Goal: Information Seeking & Learning: Learn about a topic

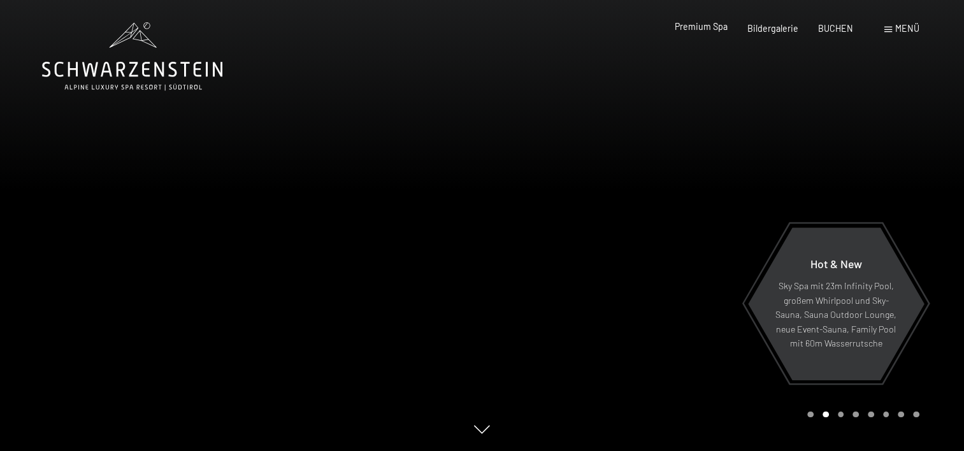
click at [697, 30] on span "Premium Spa" at bounding box center [701, 26] width 53 height 11
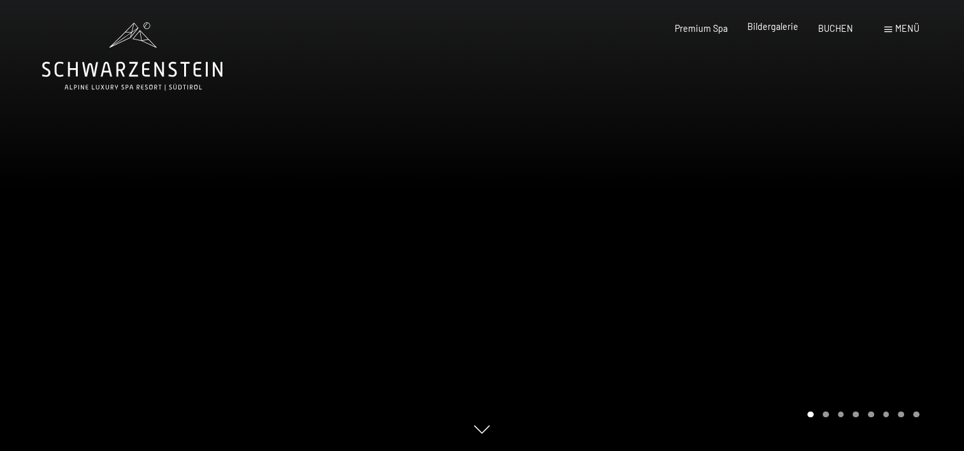
click at [769, 27] on span "Bildergalerie" at bounding box center [773, 26] width 51 height 11
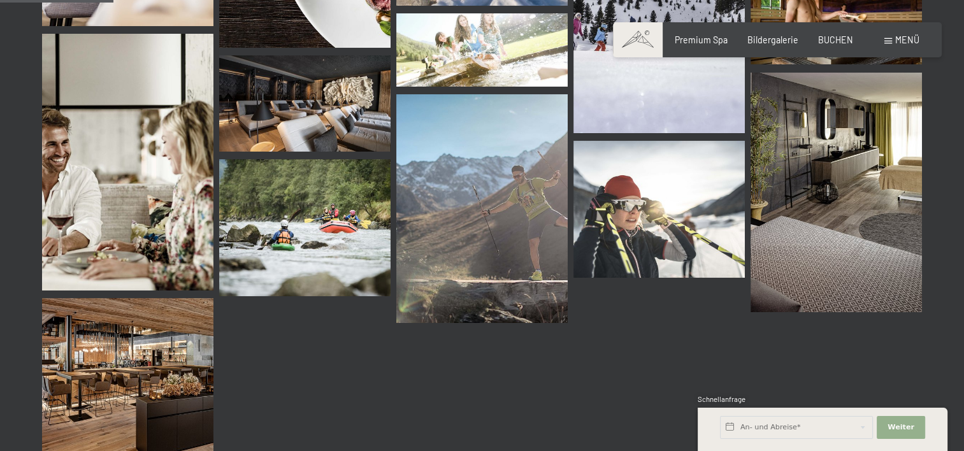
scroll to position [1613, 0]
click at [907, 428] on span "Weiter" at bounding box center [901, 428] width 27 height 10
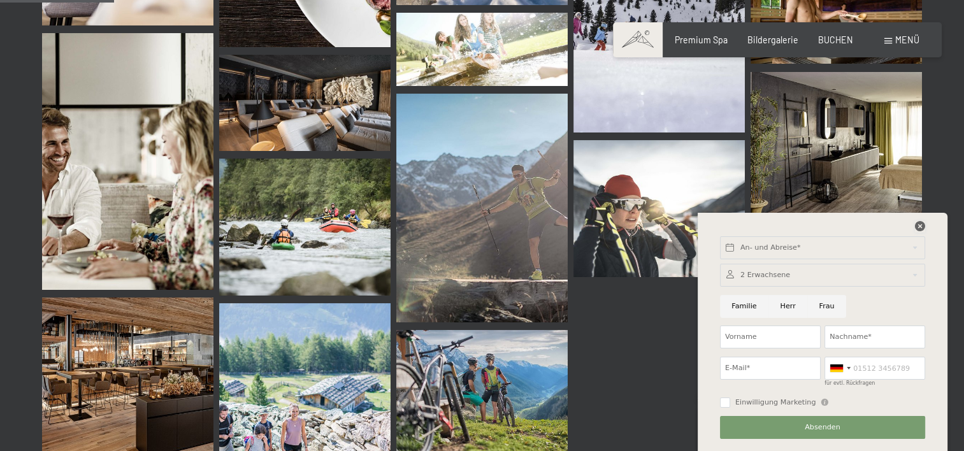
click at [915, 227] on icon at bounding box center [920, 226] width 10 height 10
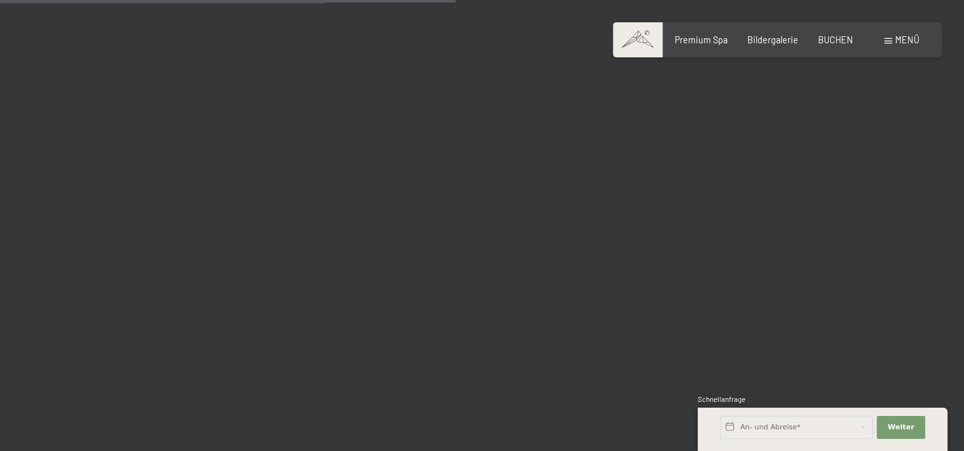
scroll to position [6519, 0]
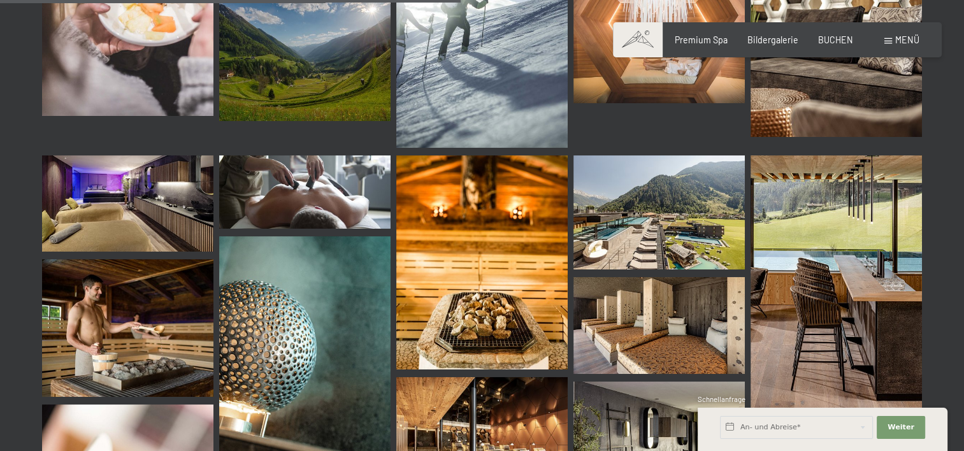
click at [654, 197] on img at bounding box center [659, 213] width 171 height 114
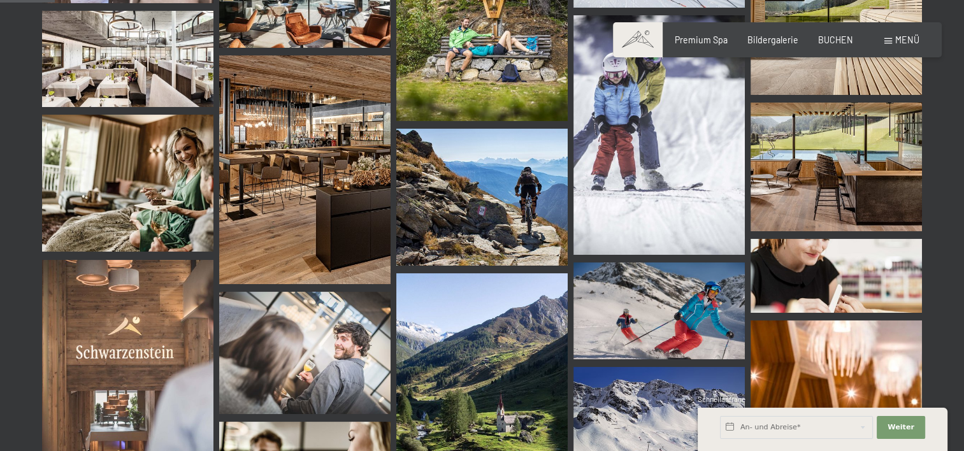
scroll to position [770, 0]
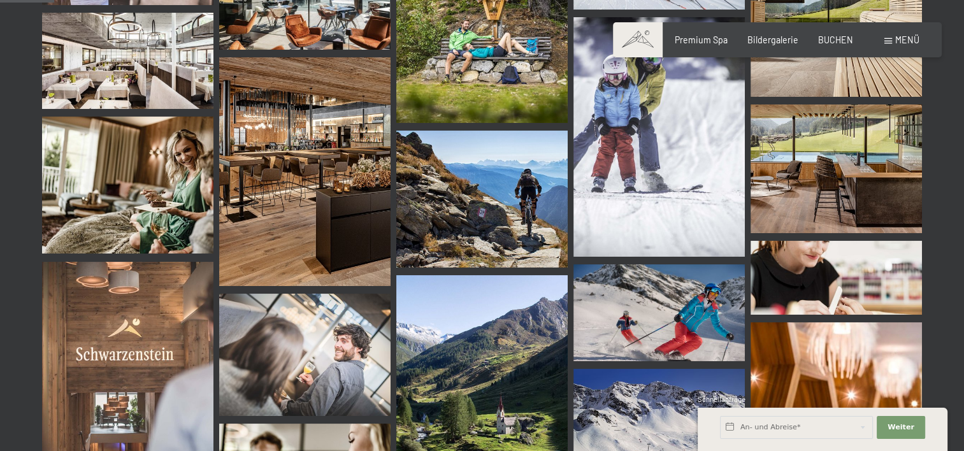
click at [497, 218] on img at bounding box center [481, 199] width 171 height 137
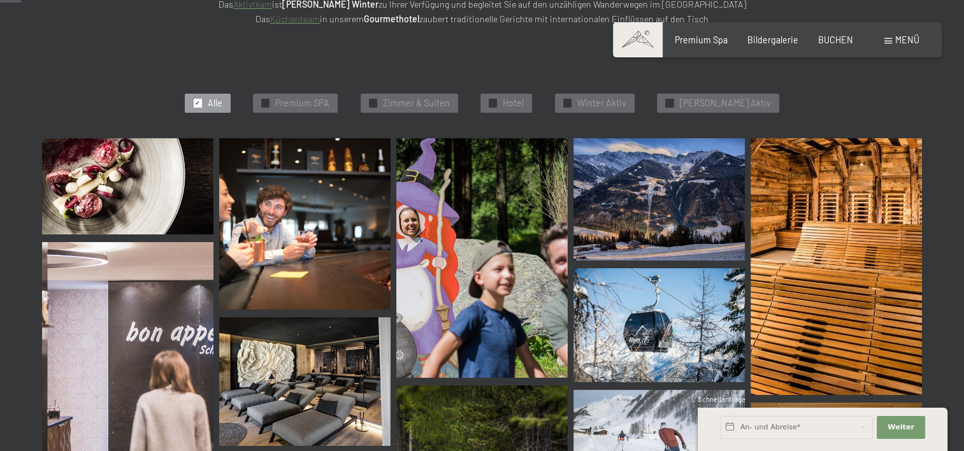
scroll to position [291, 0]
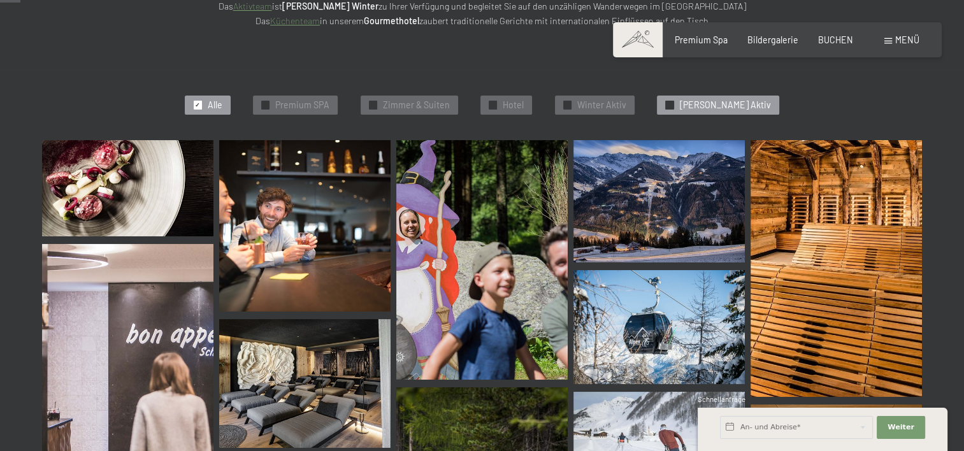
click at [714, 106] on span "Sommer Aktiv" at bounding box center [724, 105] width 91 height 13
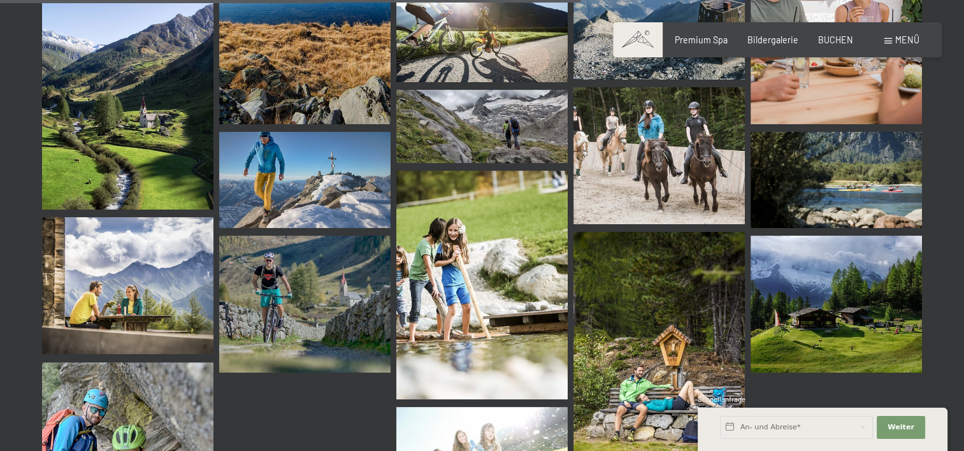
scroll to position [1537, 0]
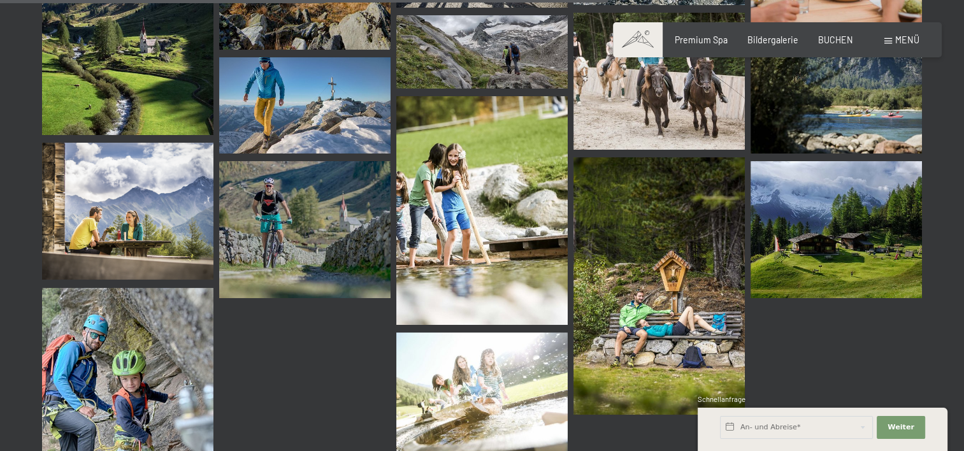
click at [614, 334] on img at bounding box center [659, 285] width 171 height 257
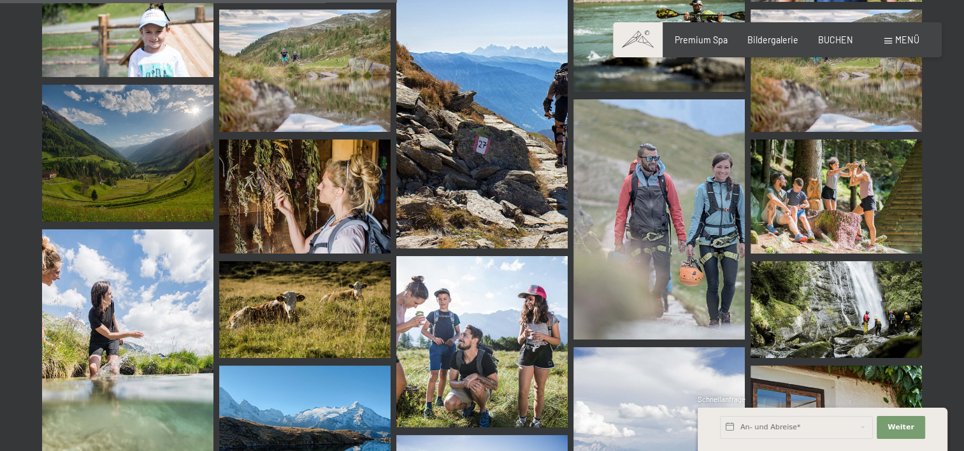
scroll to position [1048, 0]
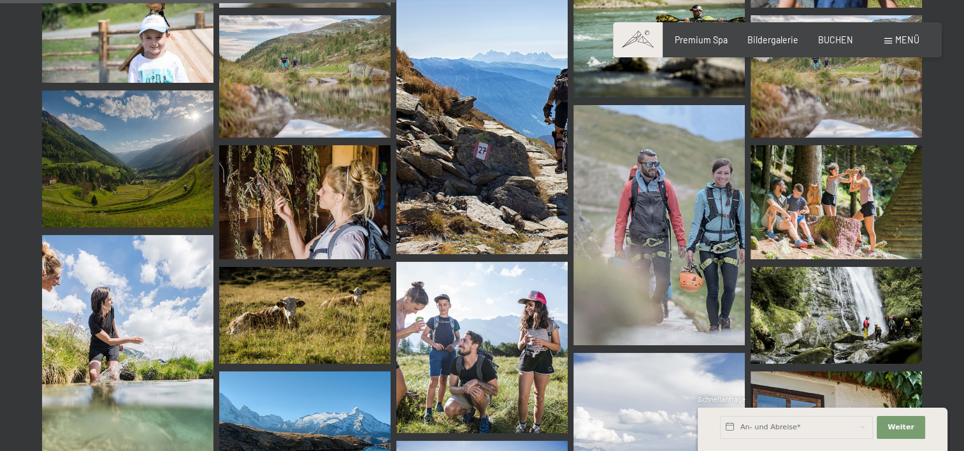
click at [114, 161] on img at bounding box center [127, 159] width 171 height 137
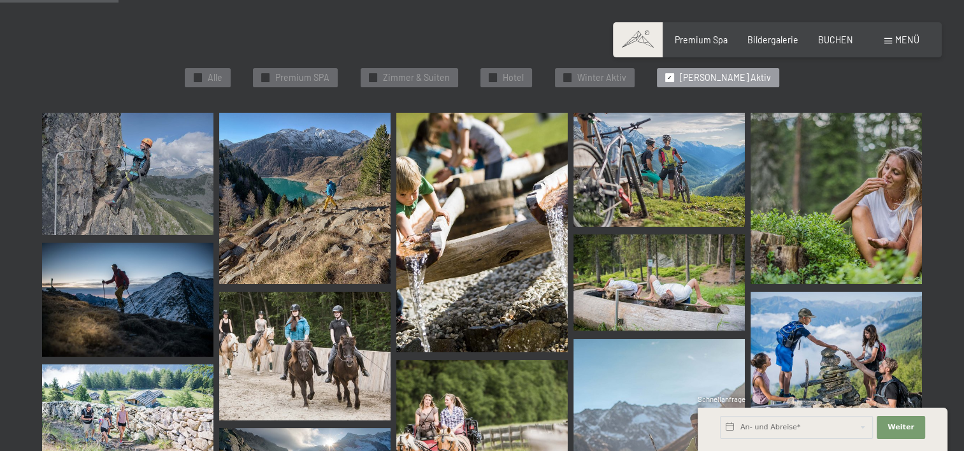
scroll to position [313, 0]
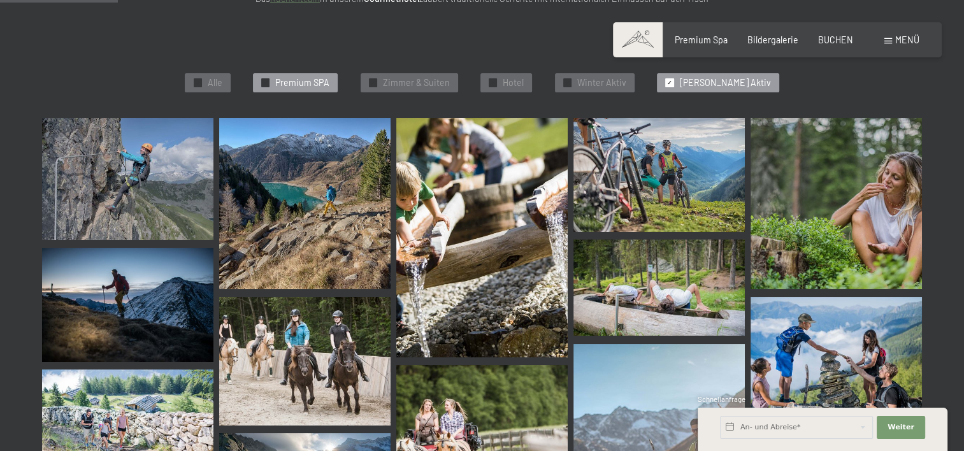
click at [325, 83] on span "Premium SPA" at bounding box center [302, 82] width 54 height 13
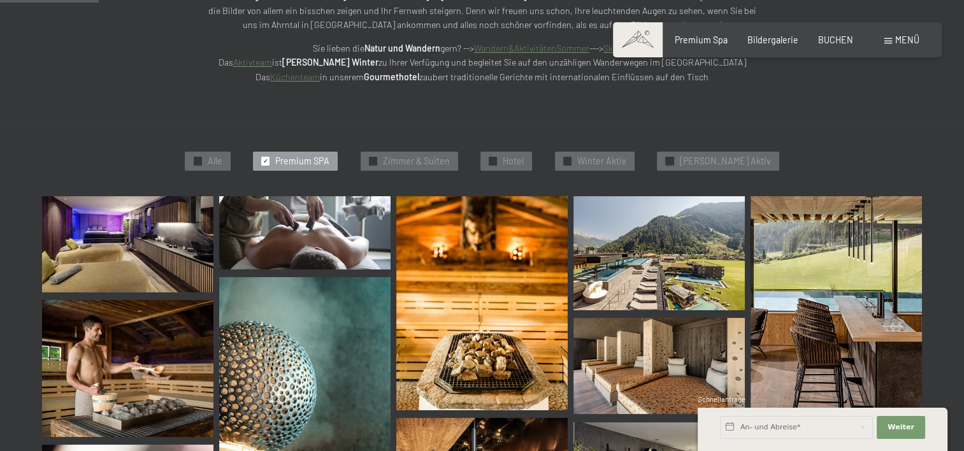
scroll to position [231, 0]
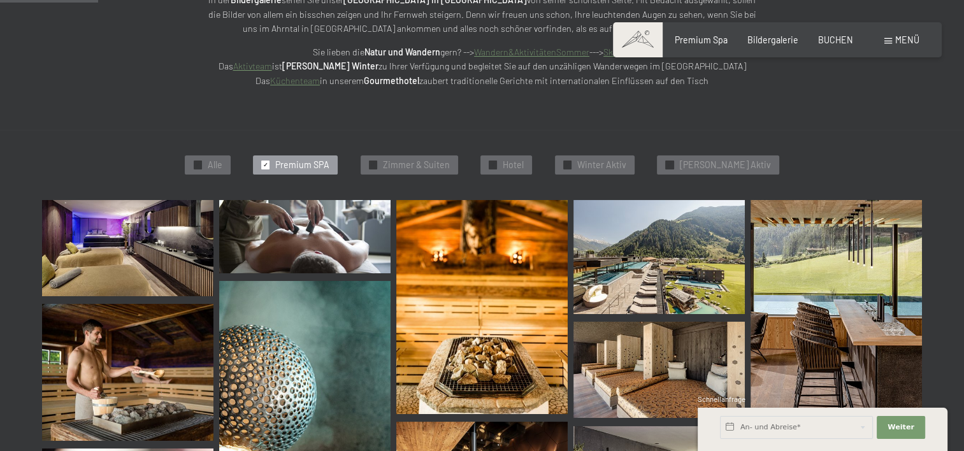
click at [287, 242] on img at bounding box center [304, 236] width 171 height 73
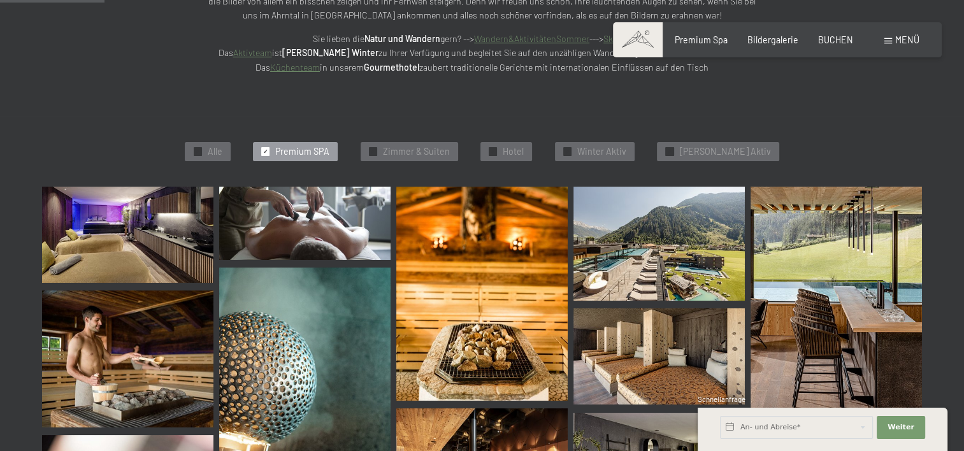
scroll to position [247, 0]
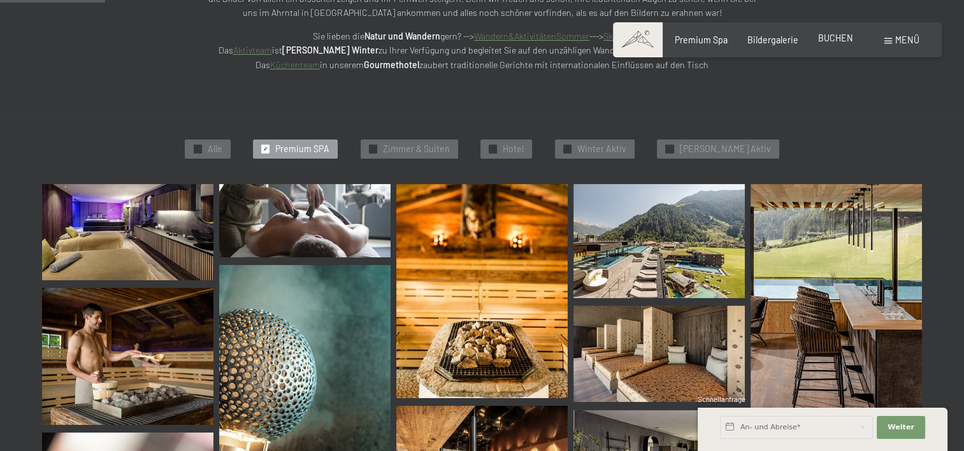
click at [830, 40] on span "BUCHEN" at bounding box center [835, 38] width 35 height 11
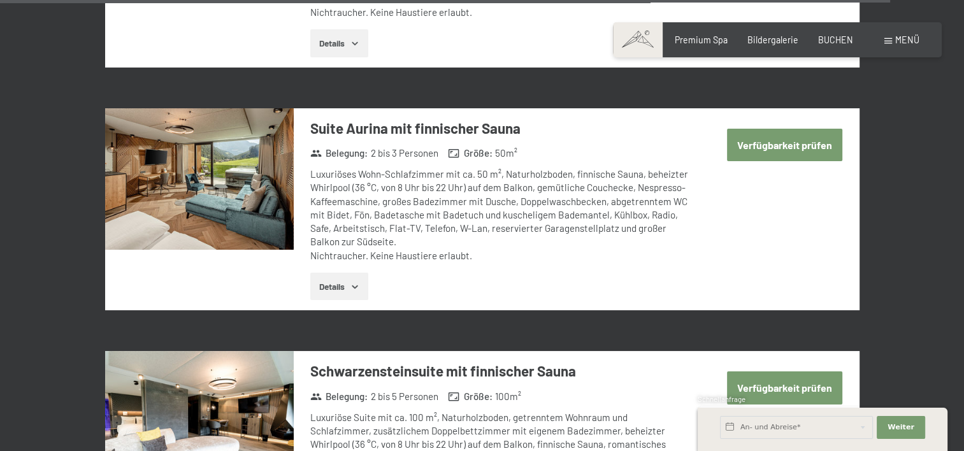
scroll to position [4058, 0]
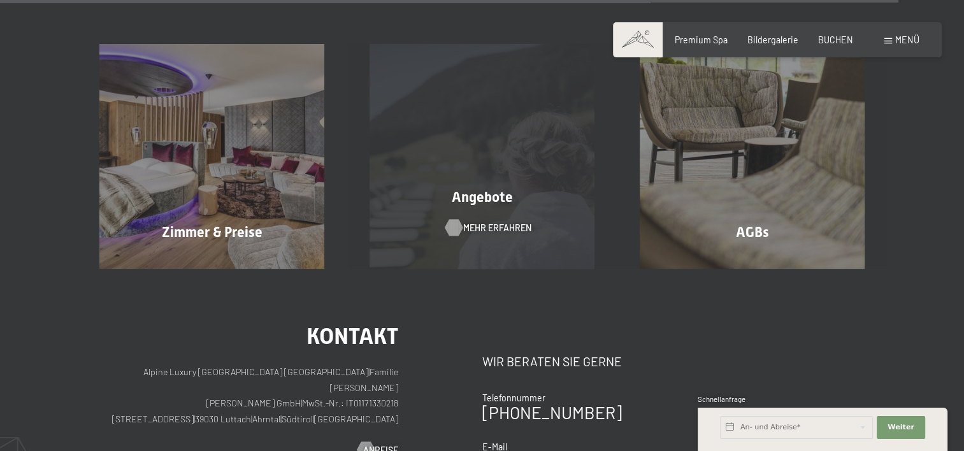
click at [510, 206] on div "Angebote Mehr erfahren" at bounding box center [482, 156] width 270 height 225
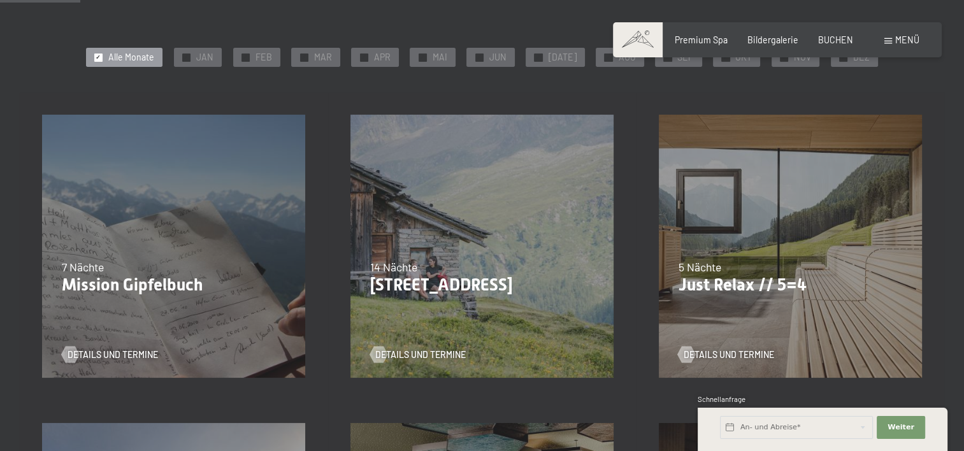
scroll to position [198, 0]
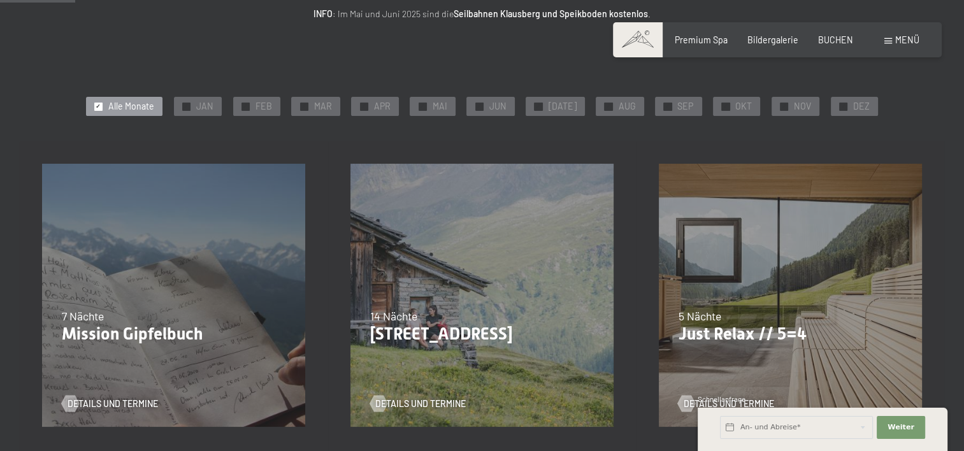
click at [678, 105] on span "SEP" at bounding box center [686, 106] width 16 height 13
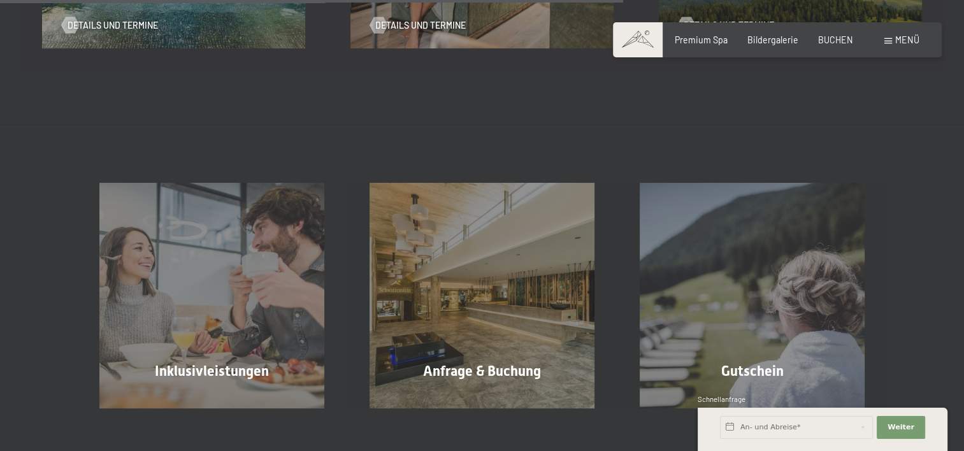
scroll to position [885, 0]
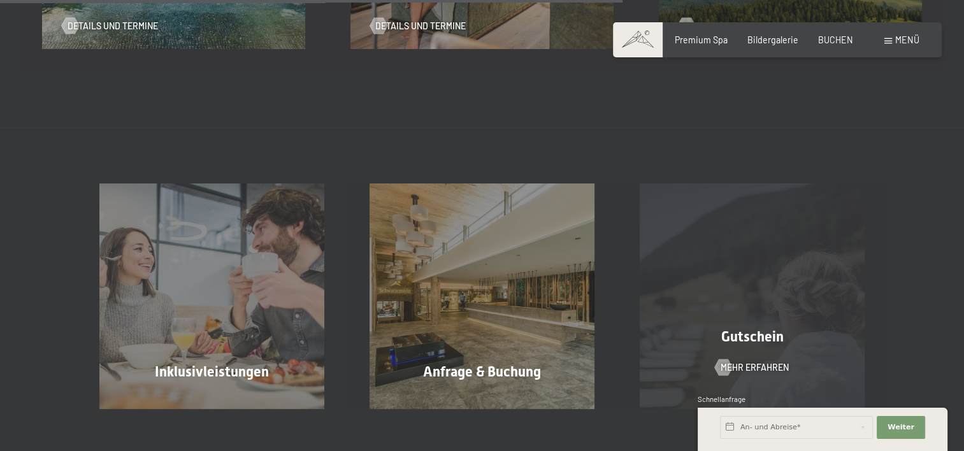
click at [757, 345] on span "Gutschein" at bounding box center [752, 337] width 62 height 16
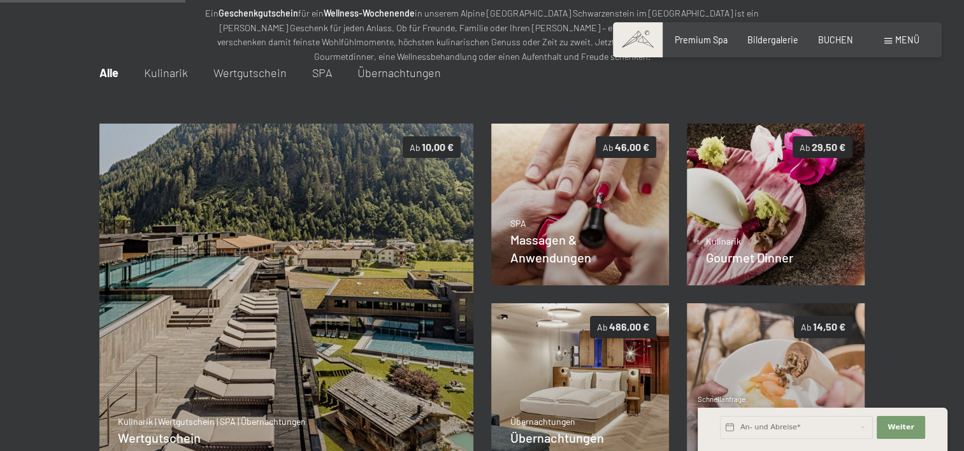
scroll to position [238, 0]
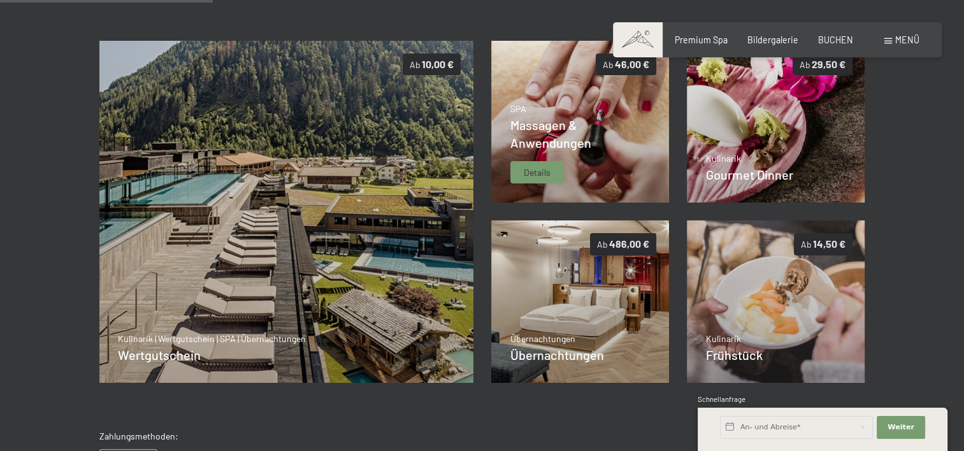
click at [587, 164] on div "SPA Massagen & Anwendungen Details" at bounding box center [581, 144] width 140 height 82
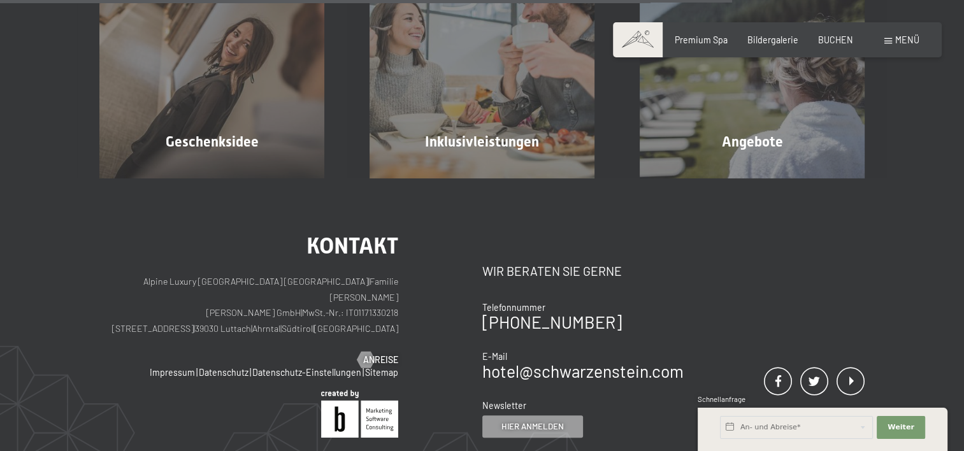
scroll to position [1089, 0]
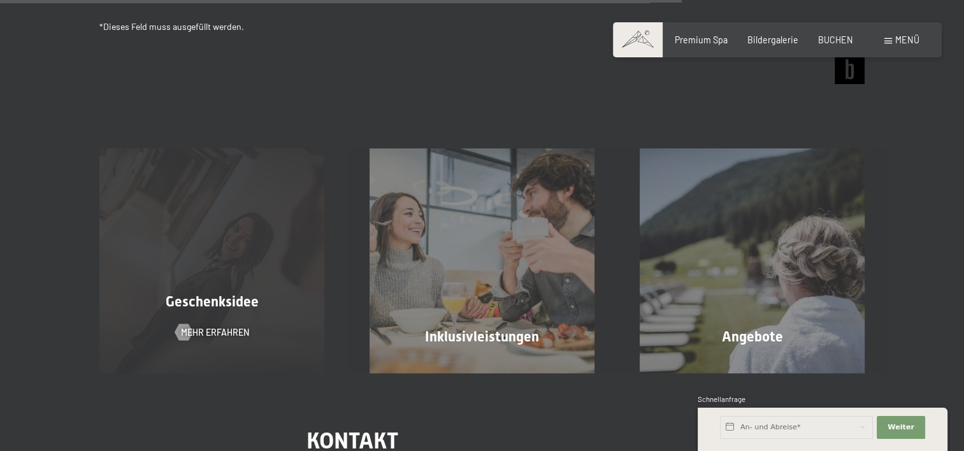
click at [224, 277] on div "Geschenksidee Mehr erfahren" at bounding box center [212, 261] width 270 height 225
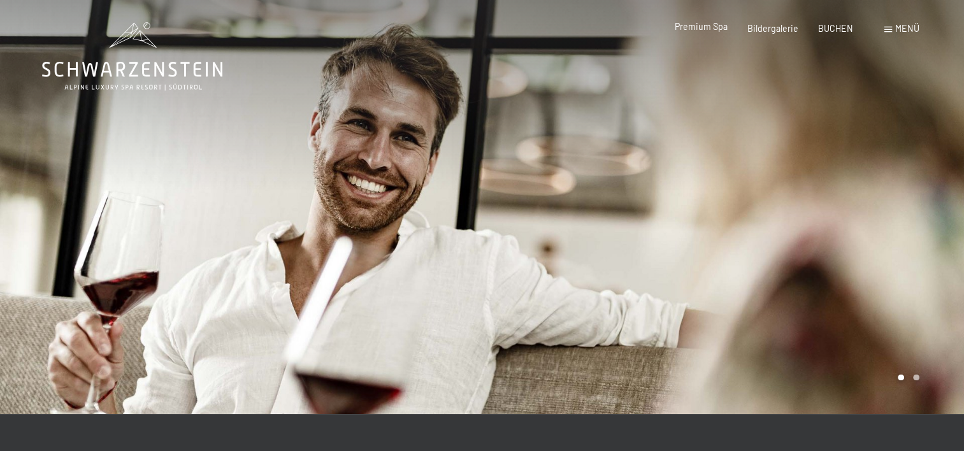
click at [703, 23] on span "Premium Spa" at bounding box center [701, 26] width 53 height 11
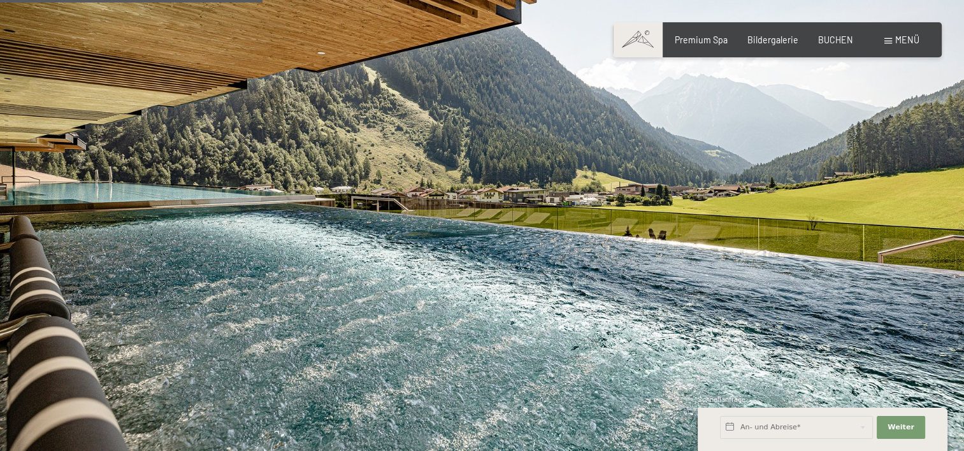
scroll to position [2173, 0]
click at [467, 334] on img at bounding box center [482, 182] width 964 height 542
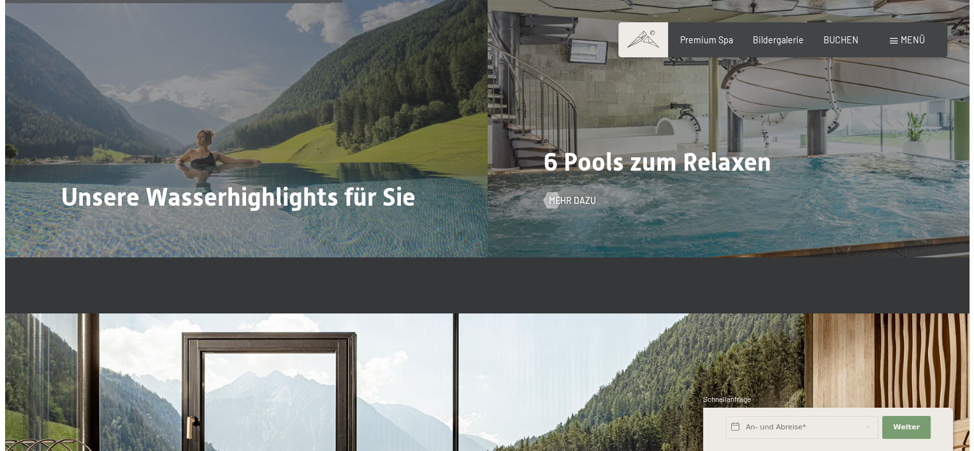
scroll to position [2794, 0]
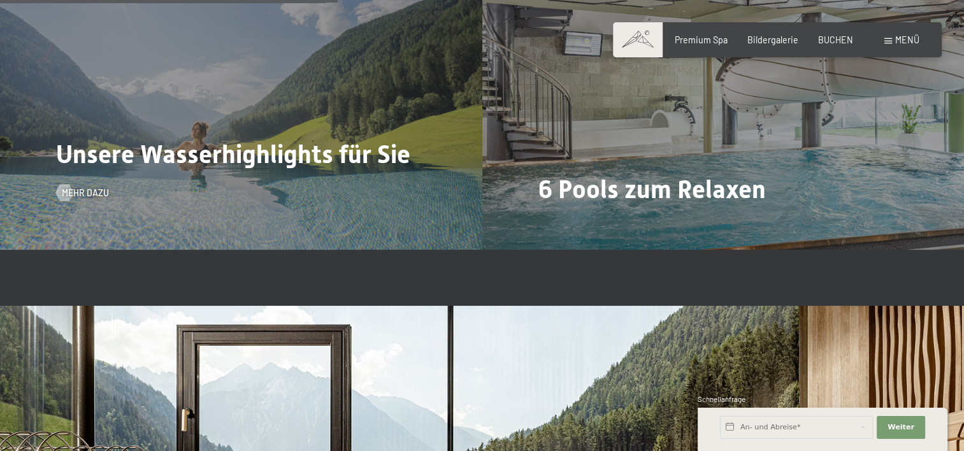
click at [354, 166] on span "Unsere Wasserhighlights für Sie" at bounding box center [233, 154] width 354 height 29
click at [96, 191] on span "Mehr dazu" at bounding box center [98, 193] width 47 height 13
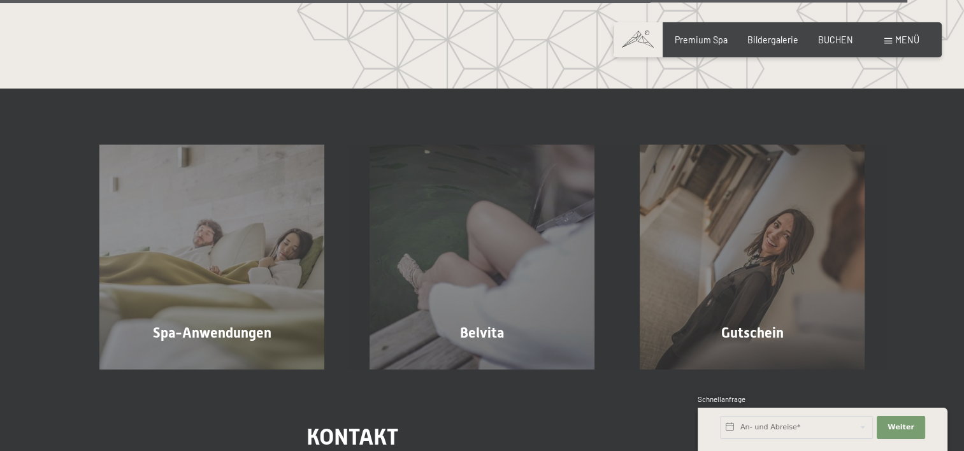
scroll to position [6518, 0]
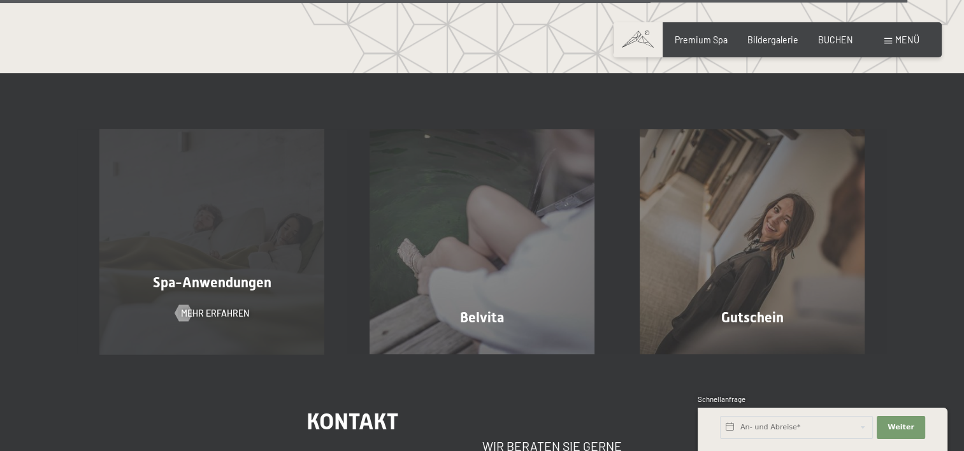
click at [235, 235] on div "Spa-Anwendungen Mehr erfahren" at bounding box center [212, 241] width 270 height 225
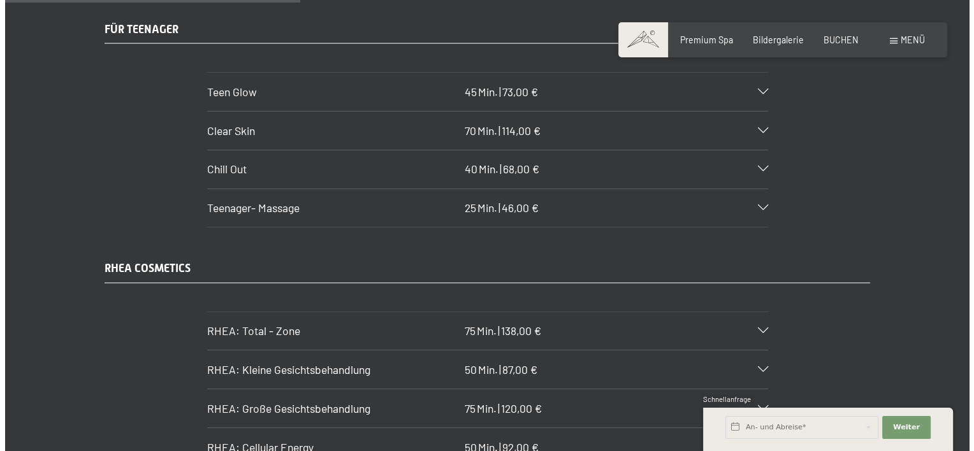
scroll to position [2811, 0]
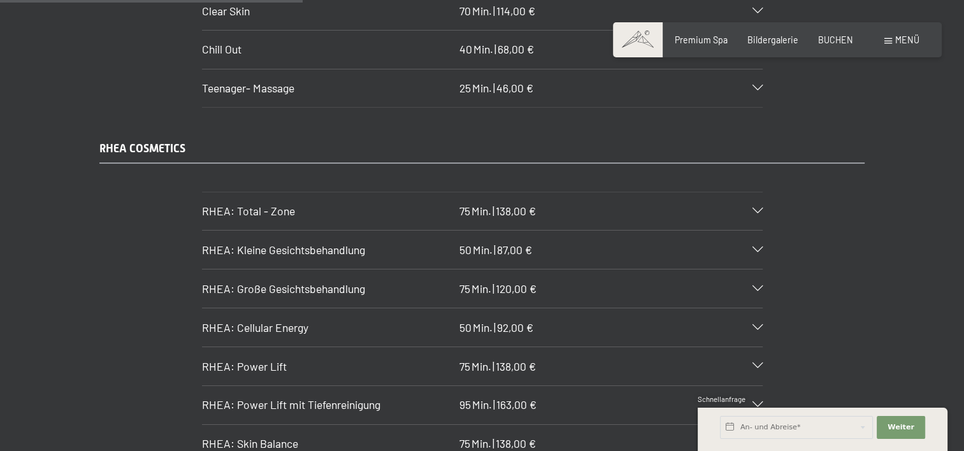
click at [894, 41] on div "Menü" at bounding box center [902, 40] width 35 height 13
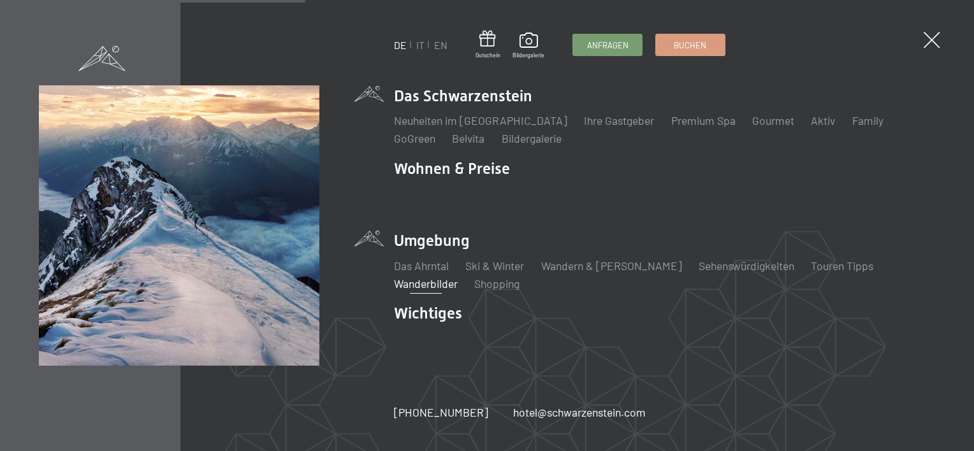
click at [458, 277] on link "Wanderbilder" at bounding box center [426, 284] width 64 height 14
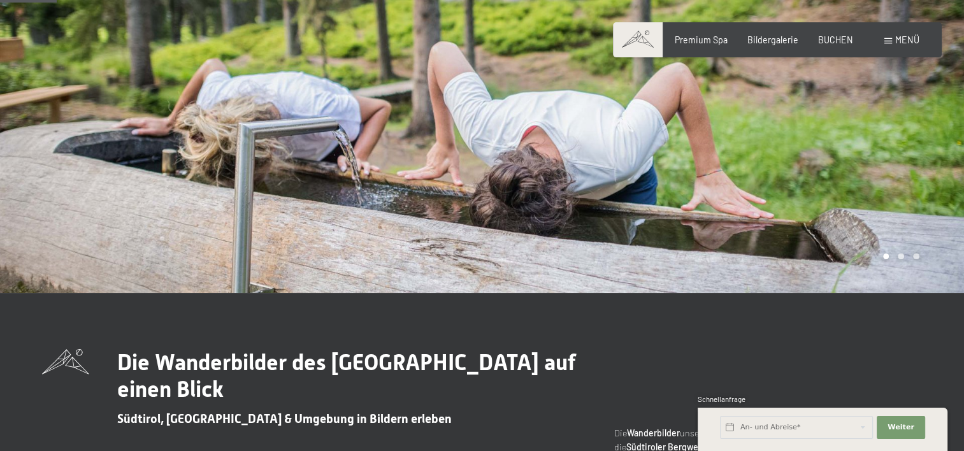
scroll to position [119, 0]
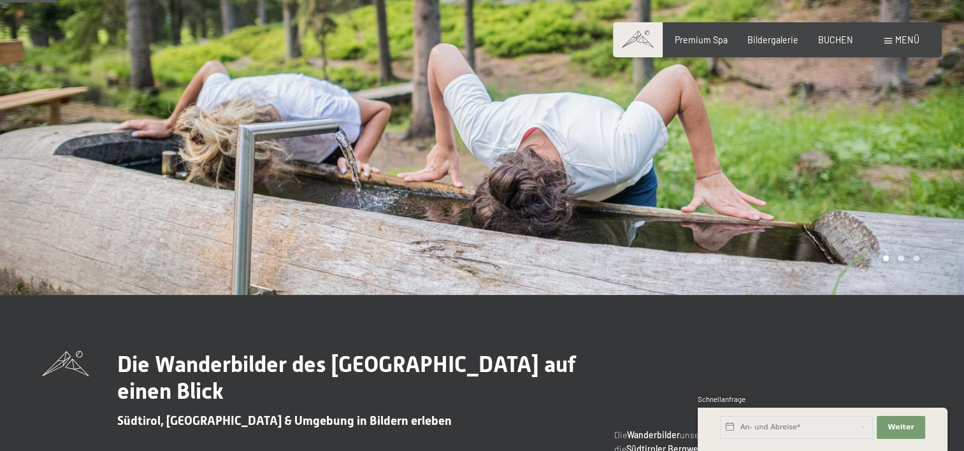
click at [755, 207] on div at bounding box center [723, 88] width 482 height 414
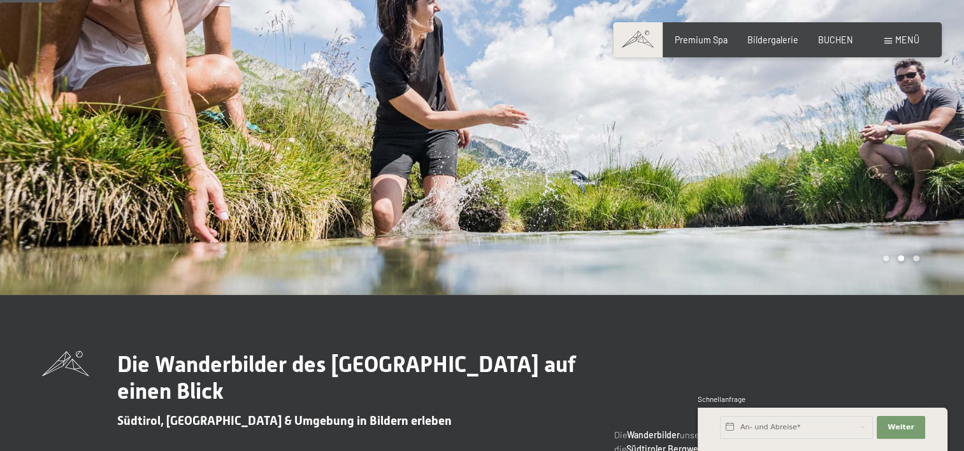
click at [755, 207] on div at bounding box center [723, 88] width 482 height 414
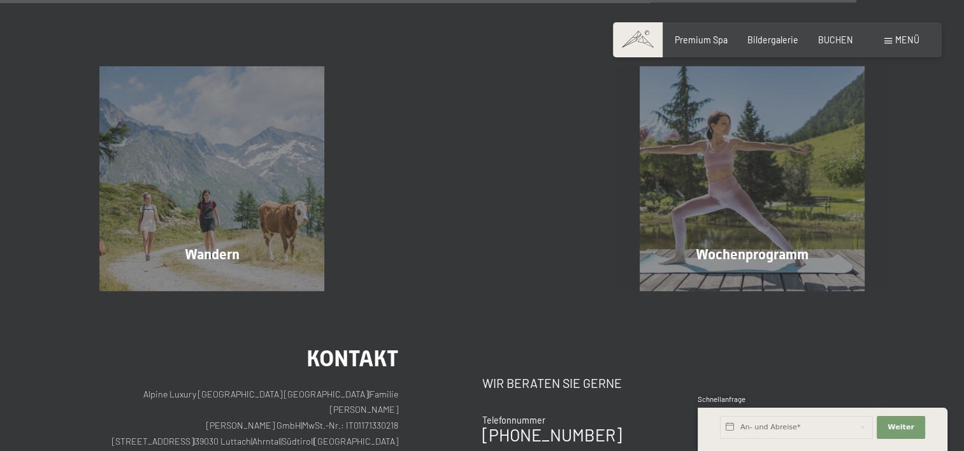
scroll to position [2932, 0]
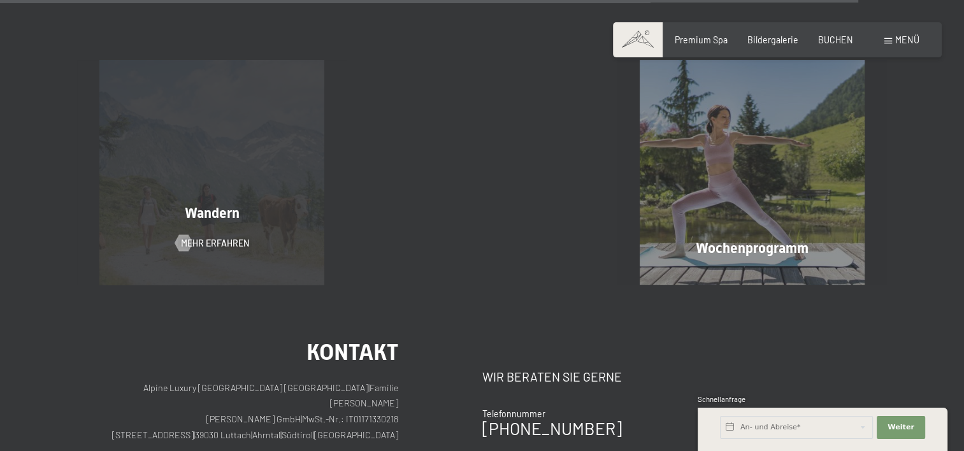
click at [226, 199] on div "Wandern Mehr erfahren" at bounding box center [212, 172] width 270 height 225
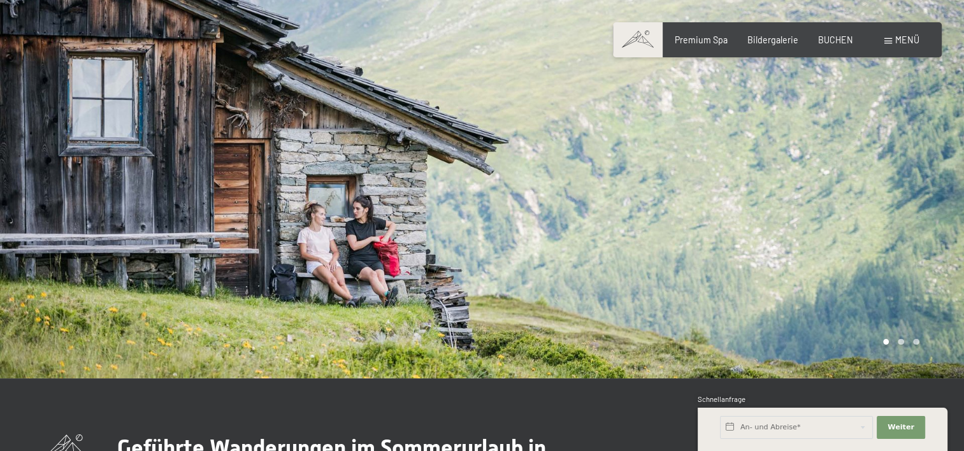
scroll to position [15, 0]
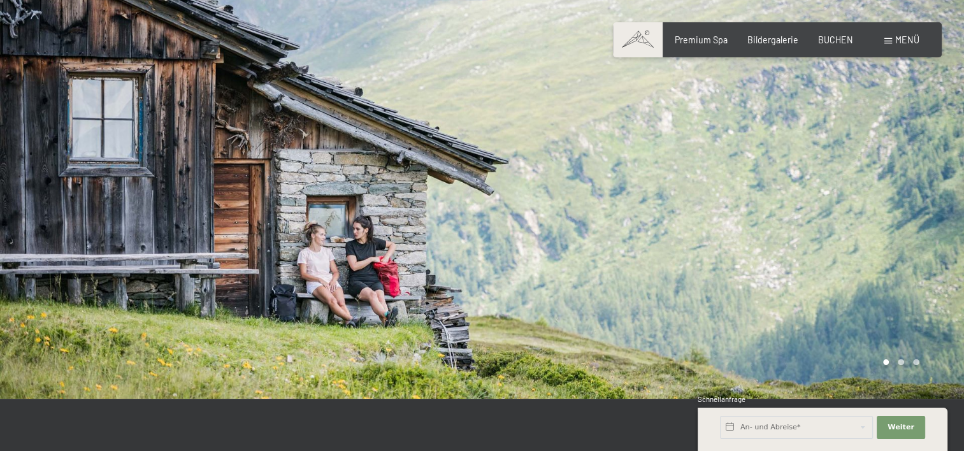
click at [816, 210] on div at bounding box center [723, 192] width 482 height 414
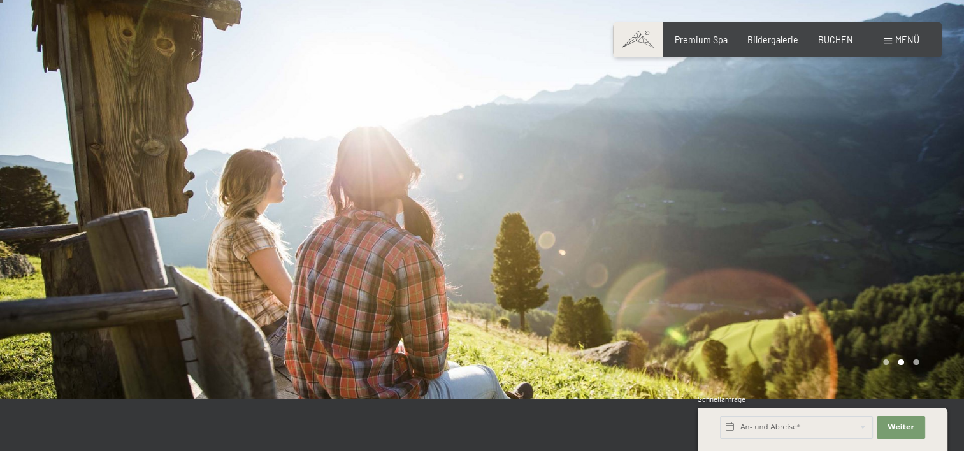
click at [816, 210] on div at bounding box center [723, 192] width 482 height 414
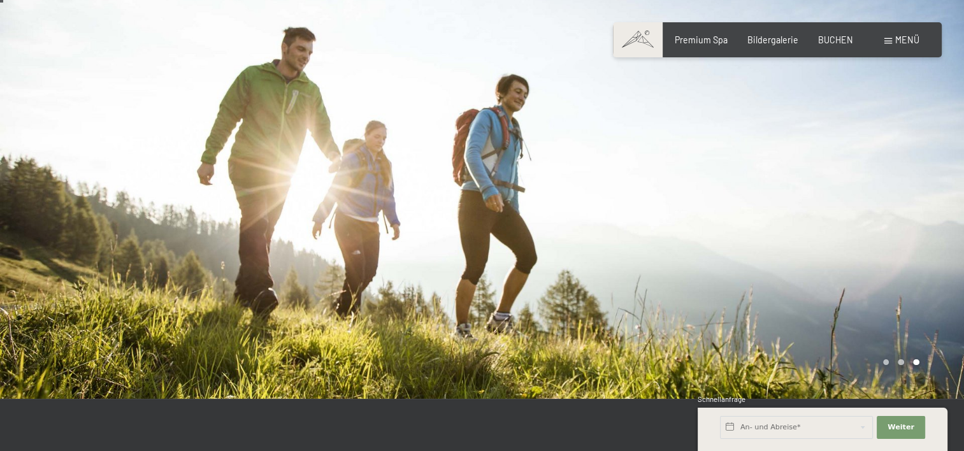
click at [816, 210] on div at bounding box center [723, 192] width 482 height 414
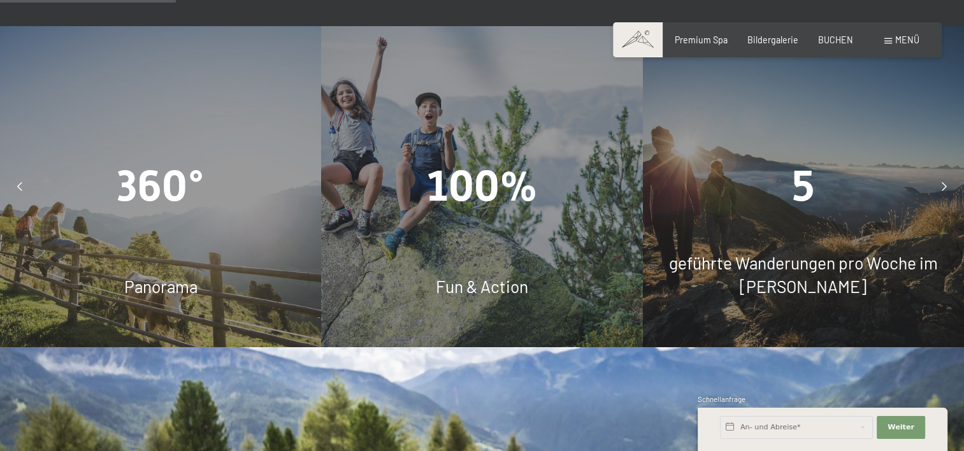
scroll to position [1048, 0]
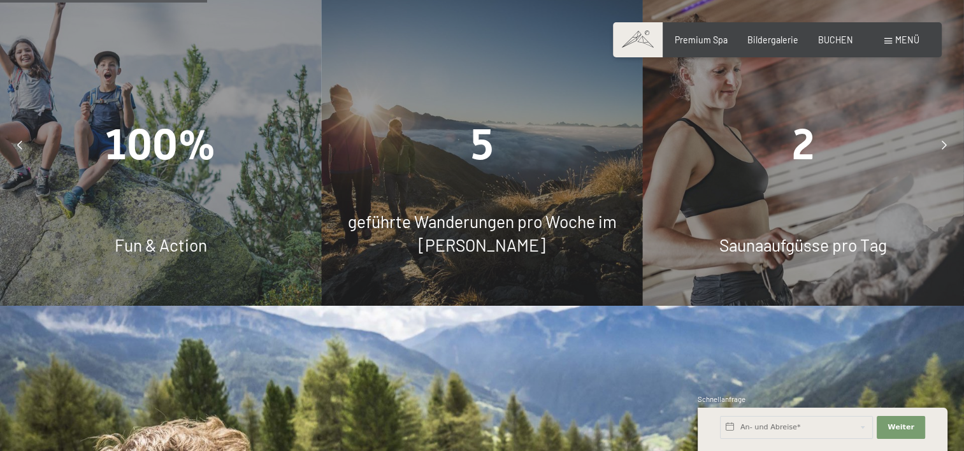
click at [22, 131] on div at bounding box center [20, 145] width 28 height 28
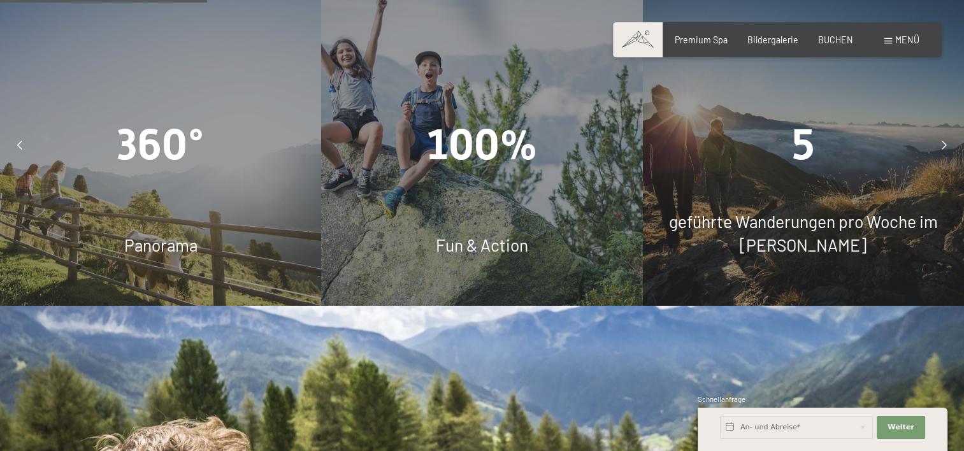
drag, startPoint x: 126, startPoint y: 154, endPoint x: 122, endPoint y: 92, distance: 61.9
click at [122, 120] on span "360°" at bounding box center [160, 145] width 87 height 50
click at [172, 227] on div "360° Panorama" at bounding box center [160, 145] width 321 height 321
click at [164, 120] on span "360°" at bounding box center [160, 145] width 87 height 50
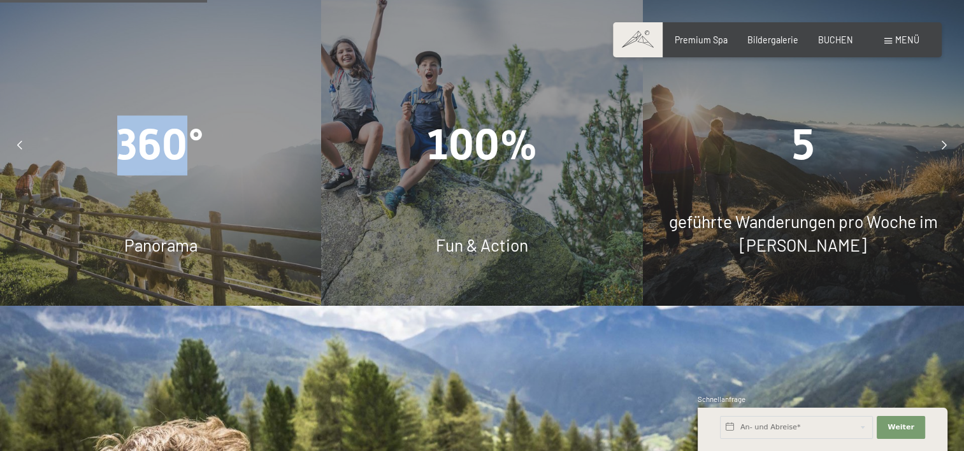
click at [164, 120] on span "360°" at bounding box center [160, 145] width 87 height 50
click at [825, 120] on div "5" at bounding box center [803, 145] width 321 height 60
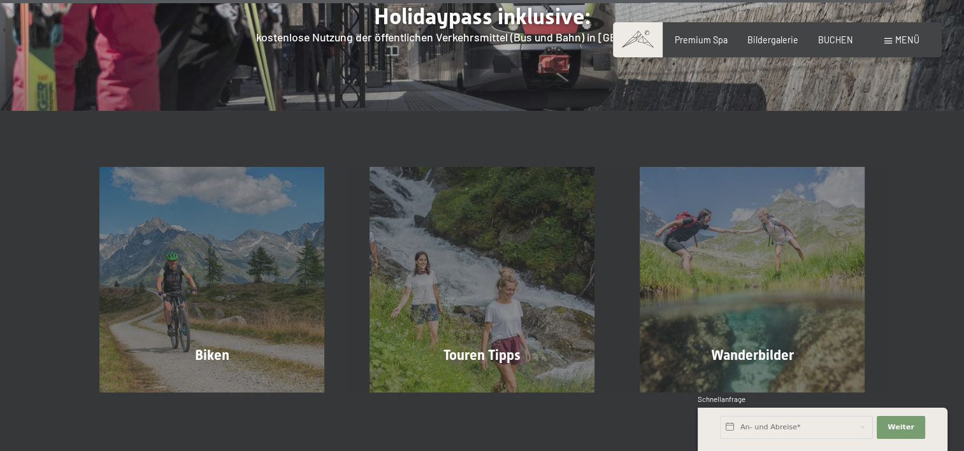
scroll to position [4247, 0]
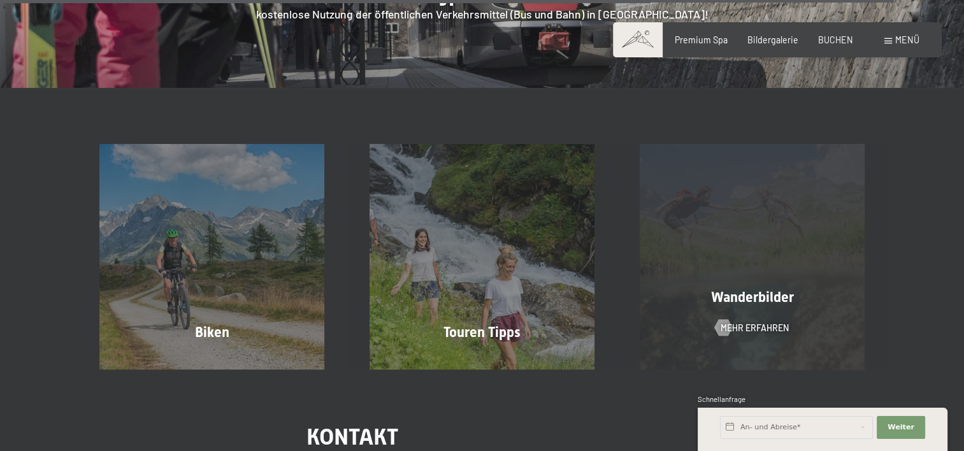
click at [766, 198] on div "Wanderbilder Mehr erfahren" at bounding box center [752, 256] width 270 height 225
click at [748, 322] on span "Mehr erfahren" at bounding box center [768, 328] width 68 height 13
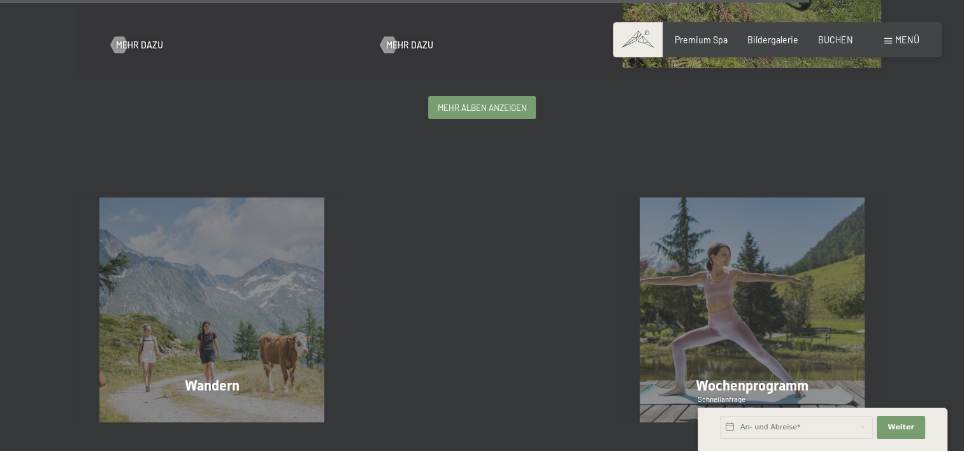
scroll to position [2889, 0]
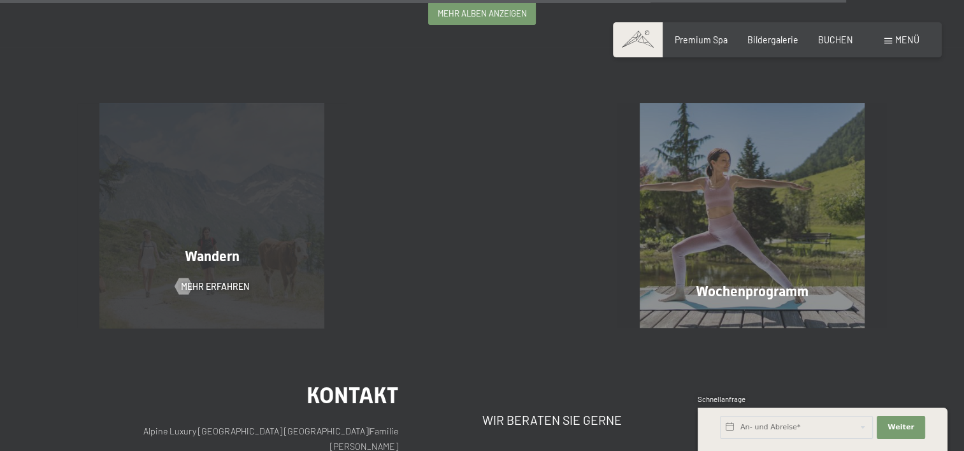
click at [231, 264] on span "Wandern" at bounding box center [212, 257] width 55 height 16
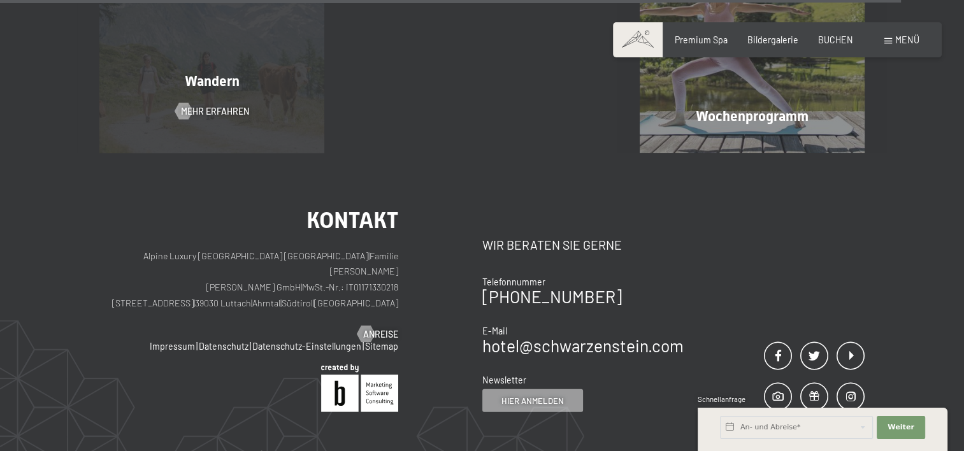
scroll to position [3032, 0]
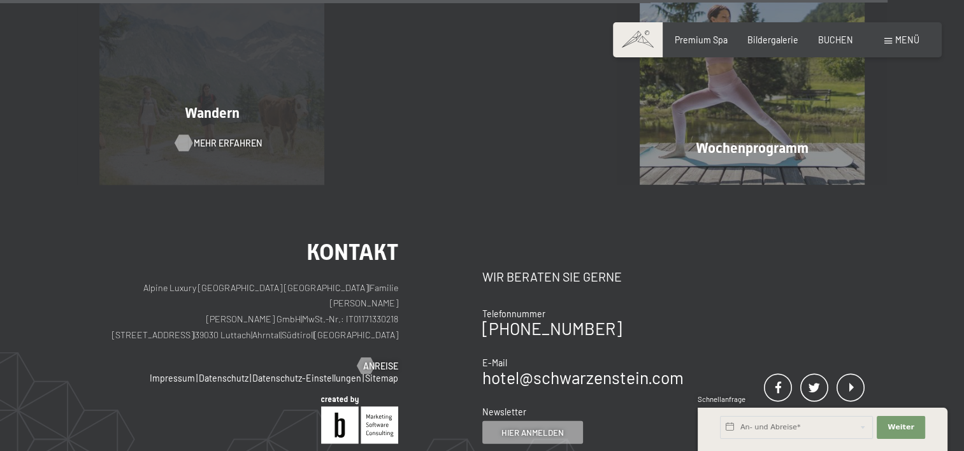
click at [220, 151] on div "Wandern Mehr erfahren" at bounding box center [212, 72] width 270 height 225
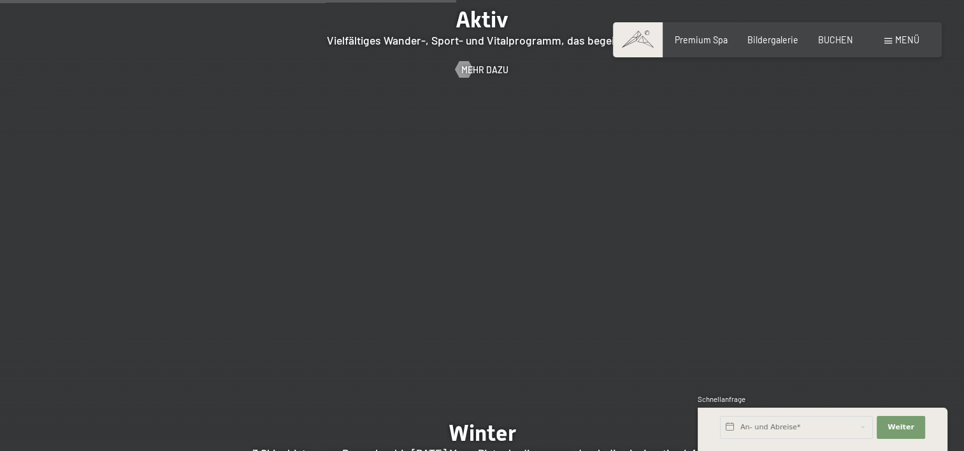
scroll to position [2547, 0]
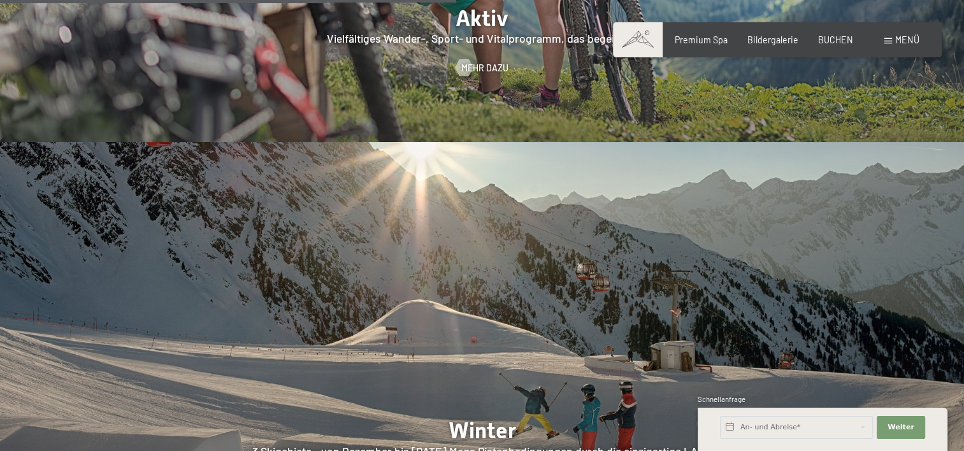
click at [892, 45] on div "Menü" at bounding box center [902, 40] width 35 height 13
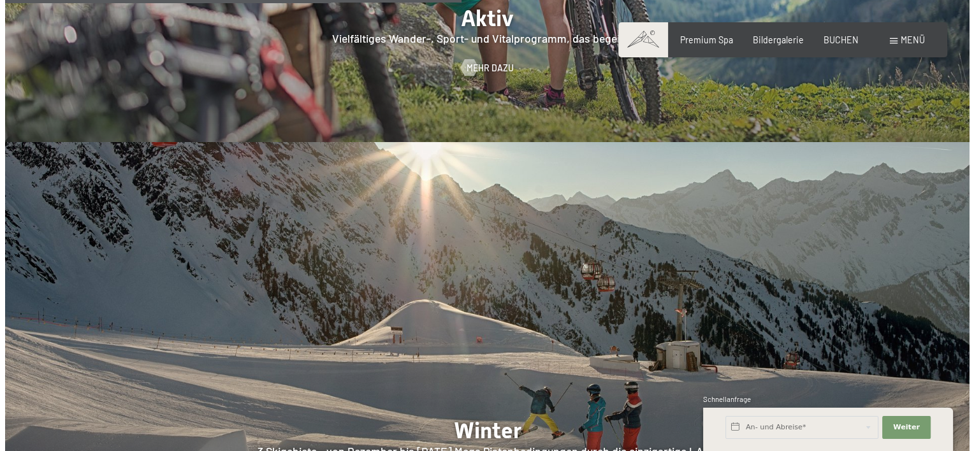
scroll to position [2560, 0]
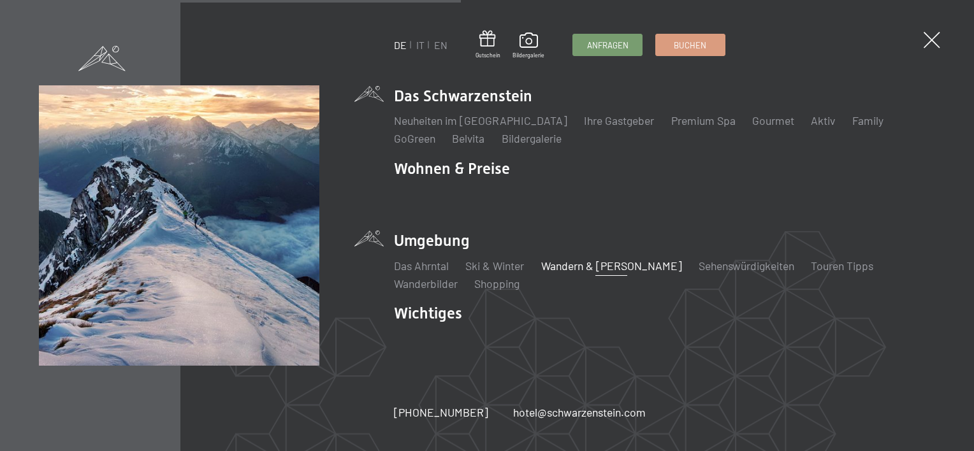
click at [602, 265] on link "Wandern & [PERSON_NAME]" at bounding box center [611, 266] width 141 height 14
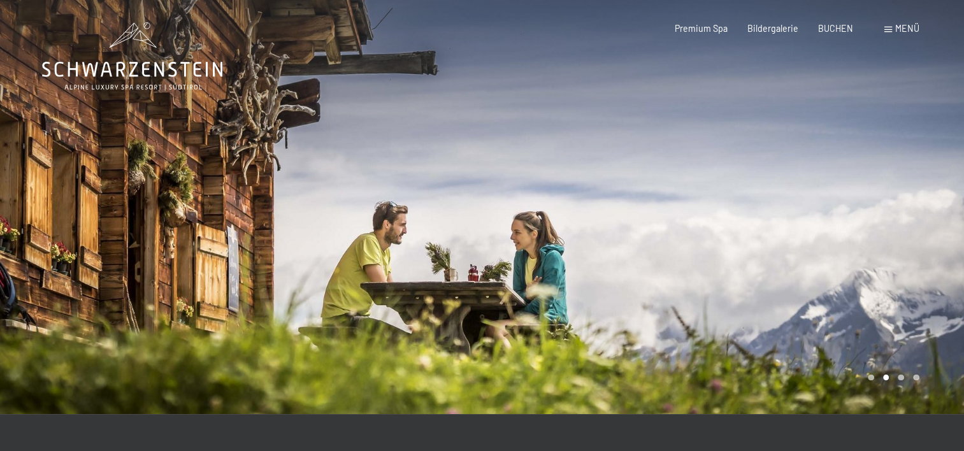
scroll to position [5, 0]
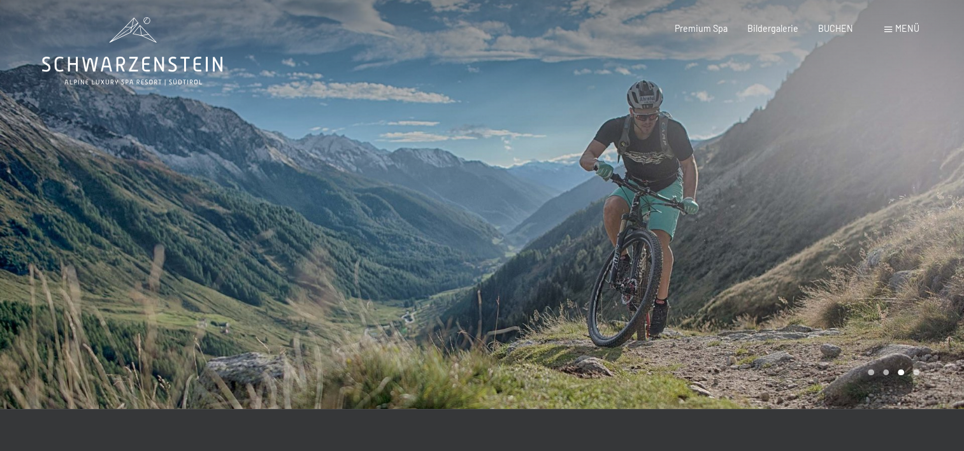
click at [788, 291] on div at bounding box center [723, 202] width 482 height 414
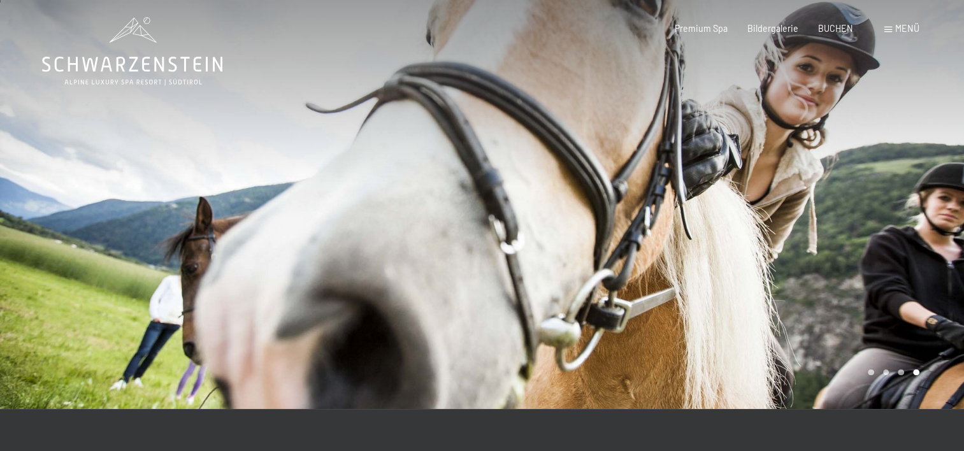
click at [788, 291] on div at bounding box center [723, 202] width 482 height 414
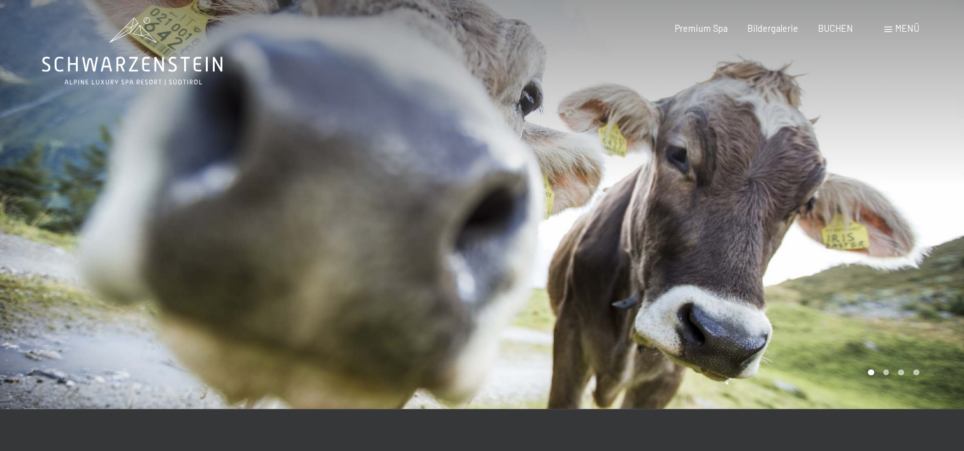
click at [788, 291] on div at bounding box center [723, 202] width 482 height 414
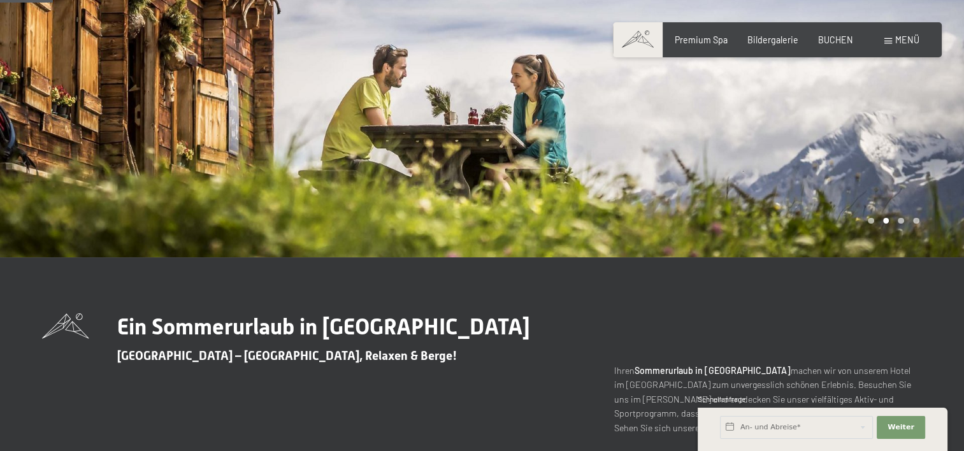
scroll to position [0, 0]
